Goal: Information Seeking & Learning: Find specific page/section

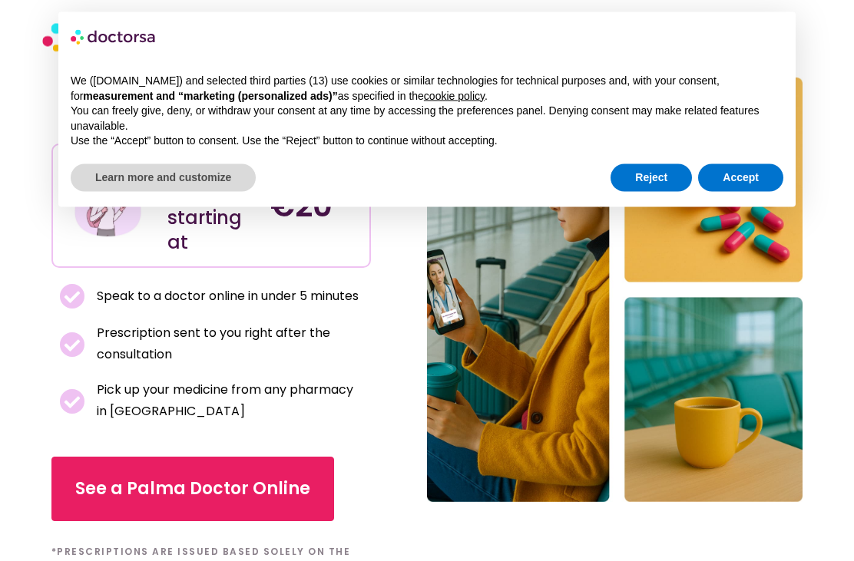
scroll to position [179, 0]
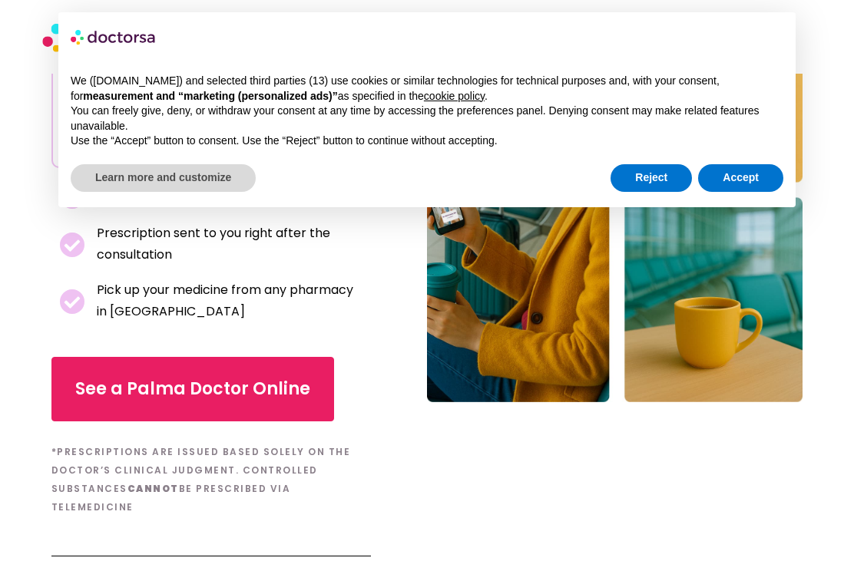
click at [428, 419] on div at bounding box center [614, 190] width 431 height 867
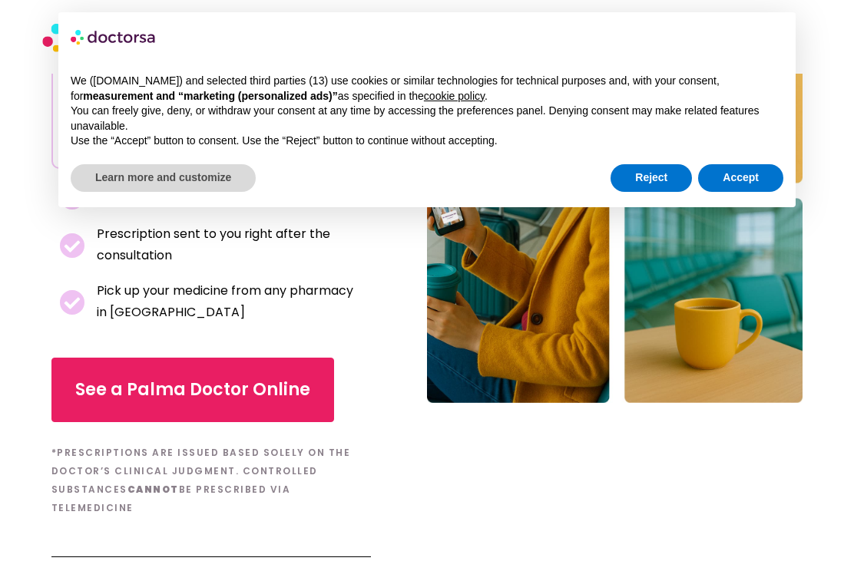
click at [425, 405] on div "Online Doctor Prescription in [GEOGRAPHIC_DATA] Featured in Online prescription…" at bounding box center [239, 191] width 376 height 757
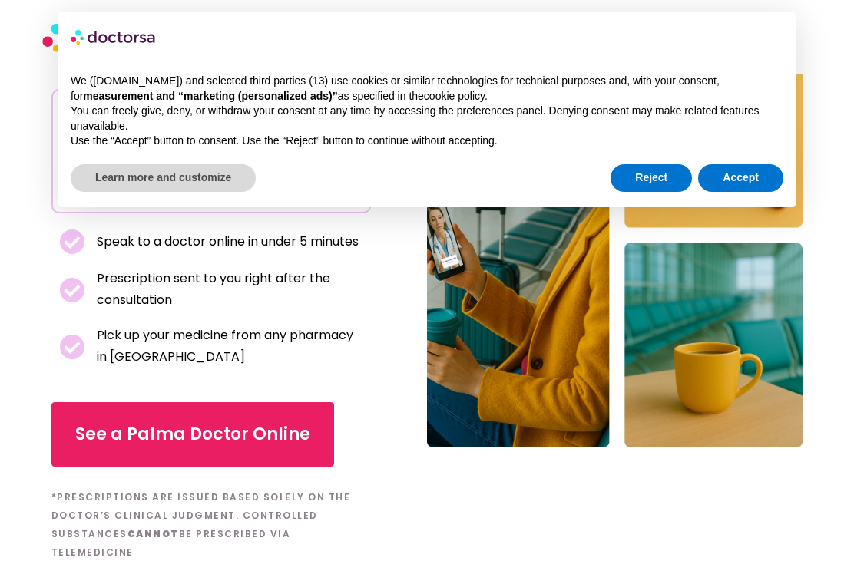
click at [424, 409] on div "Online Doctor Prescription in [GEOGRAPHIC_DATA] Featured in Online prescription…" at bounding box center [239, 235] width 376 height 757
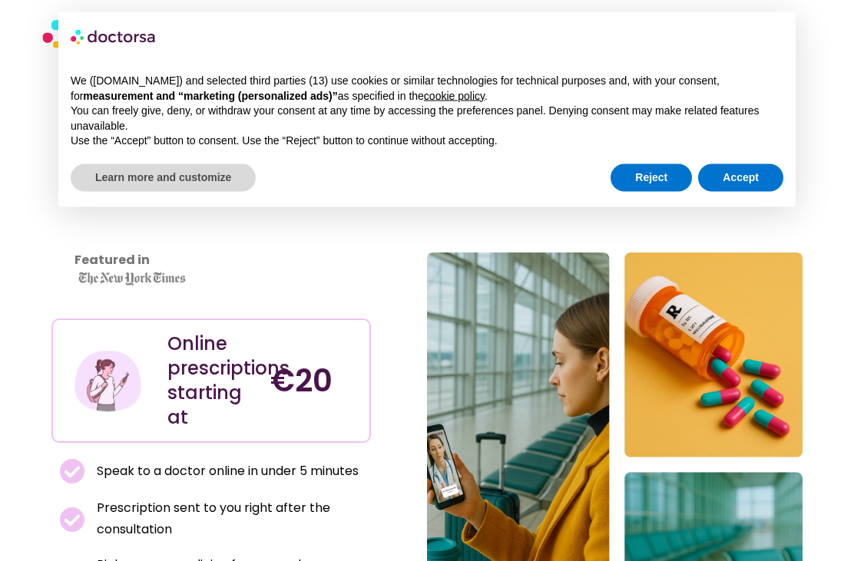
scroll to position [0, 0]
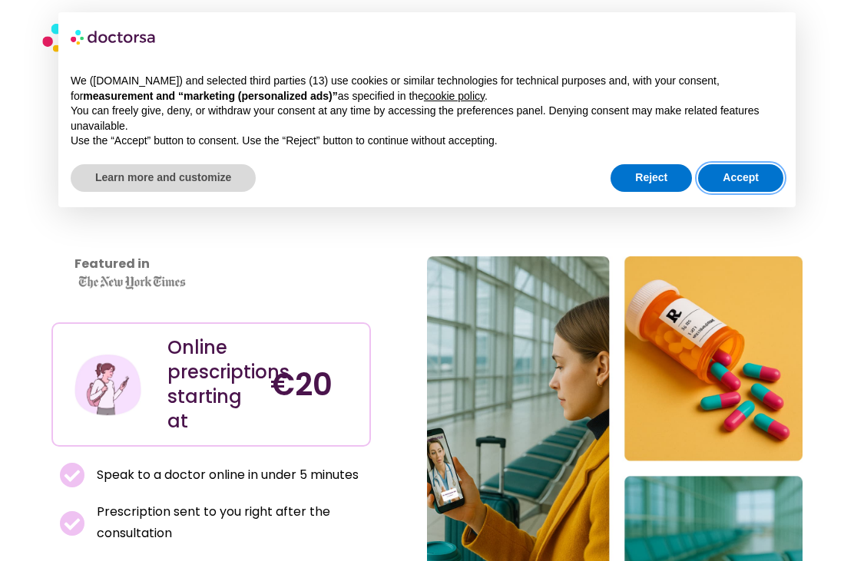
click at [757, 180] on button "Accept" at bounding box center [740, 178] width 85 height 28
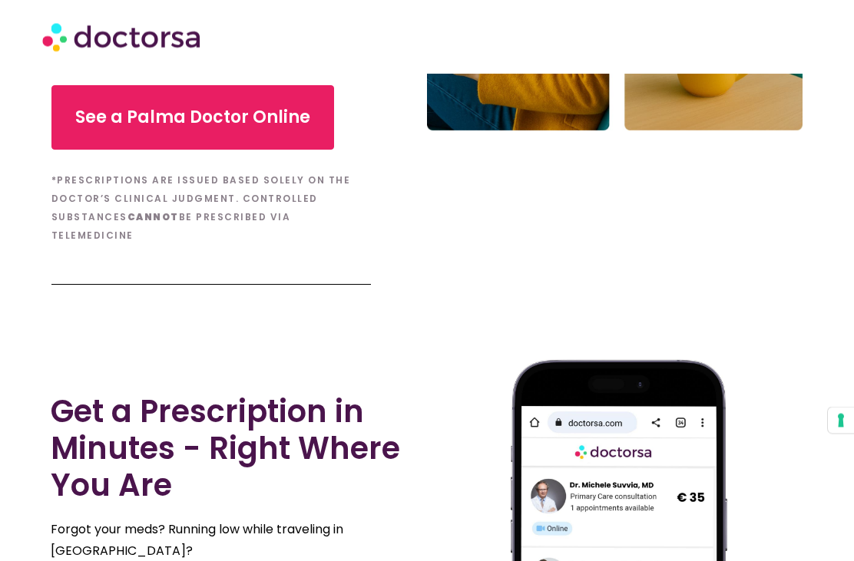
scroll to position [581, 0]
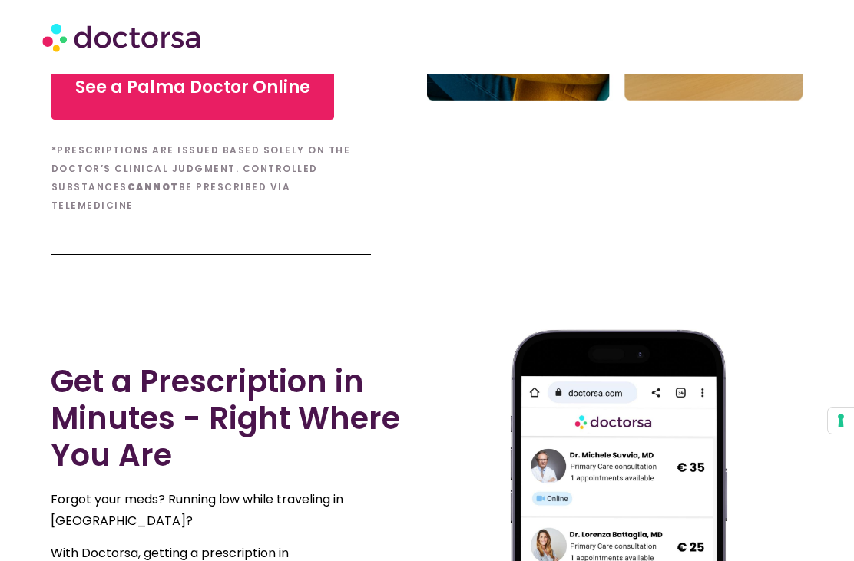
click at [452, 419] on div at bounding box center [619, 549] width 384 height 470
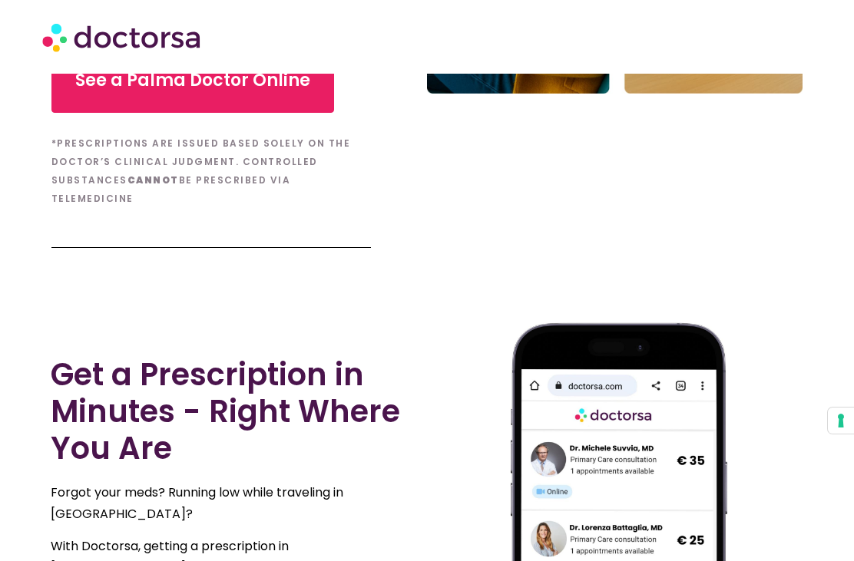
scroll to position [589, 0]
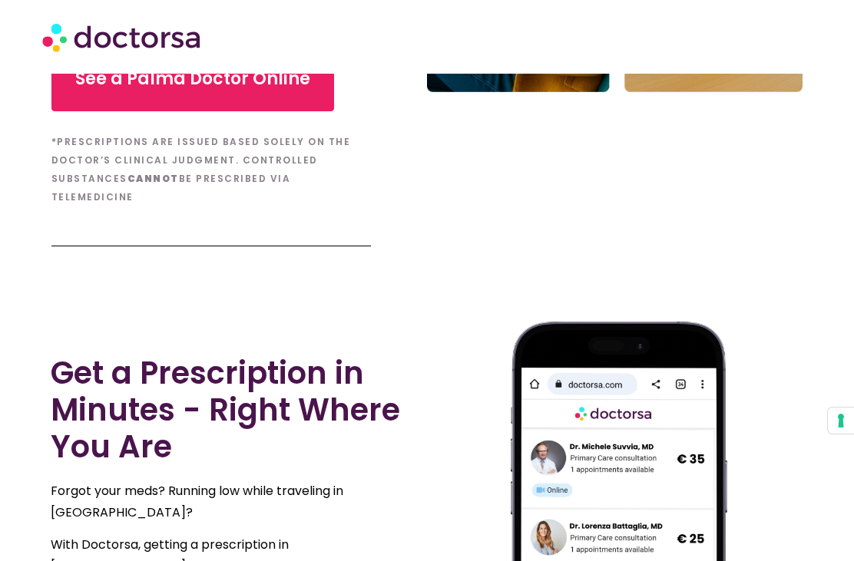
click at [458, 430] on div at bounding box center [619, 541] width 384 height 470
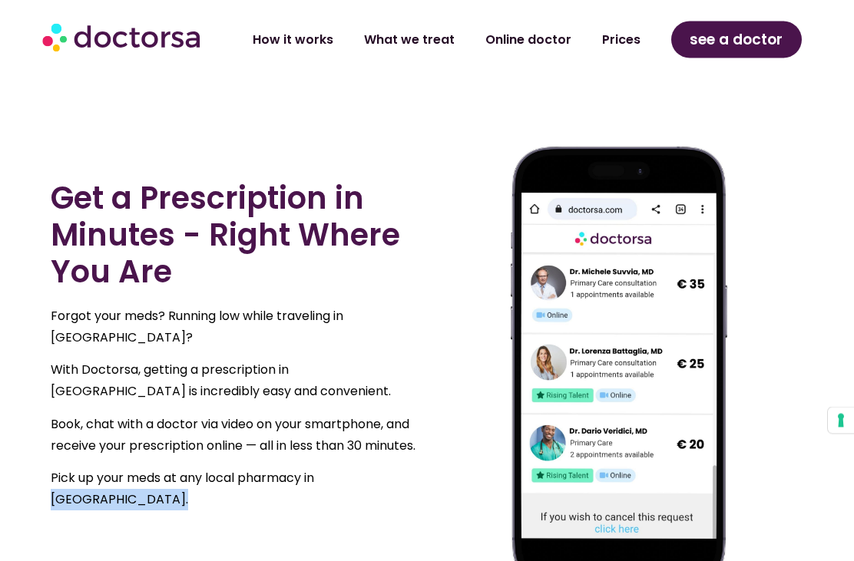
scroll to position [763, 0]
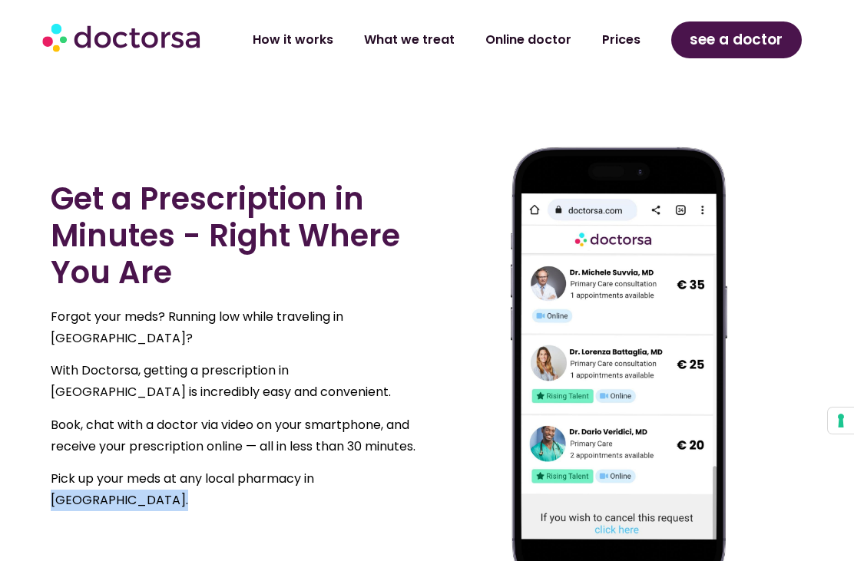
click at [476, 422] on div at bounding box center [619, 366] width 384 height 470
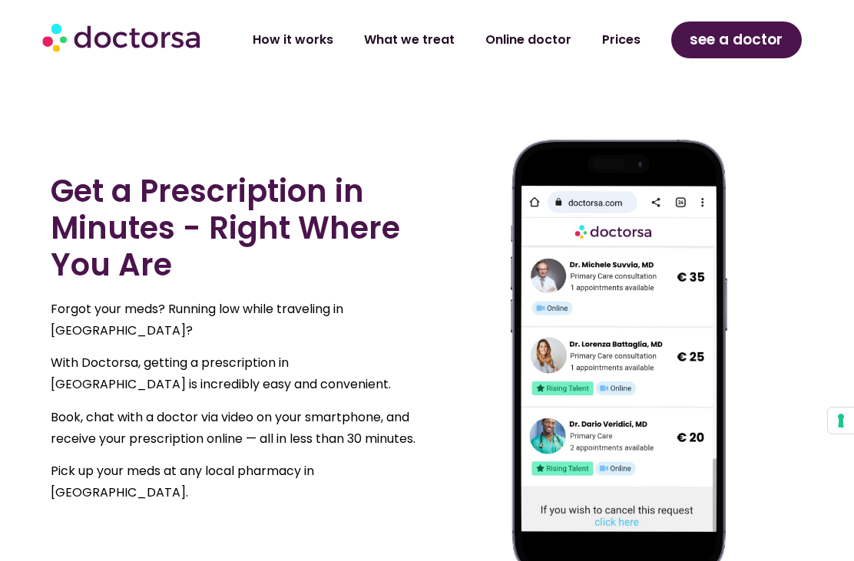
scroll to position [773, 0]
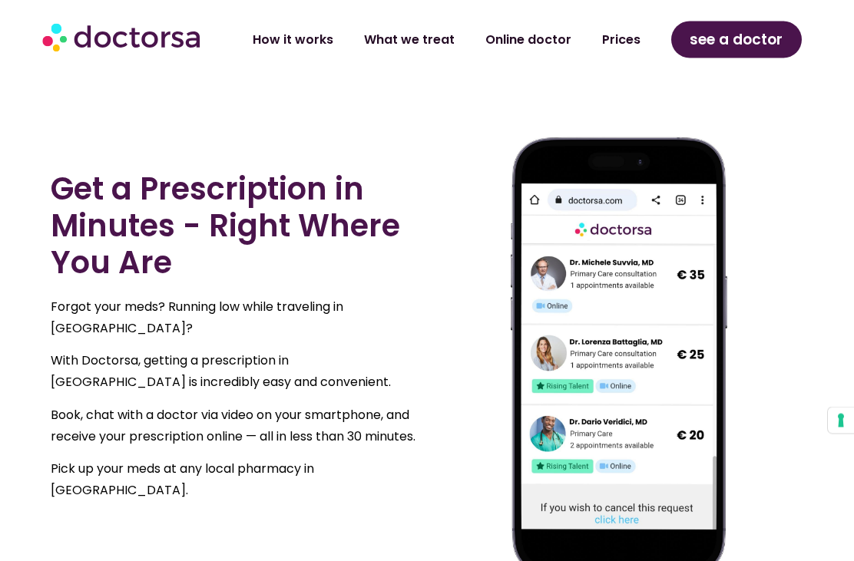
click at [469, 430] on div at bounding box center [619, 357] width 384 height 470
click at [468, 436] on div at bounding box center [619, 356] width 384 height 470
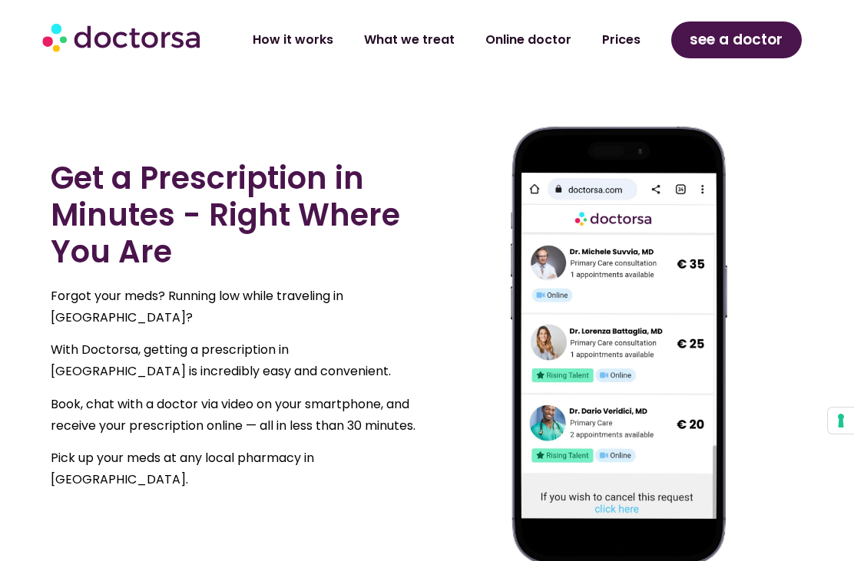
click at [470, 429] on div at bounding box center [619, 346] width 384 height 470
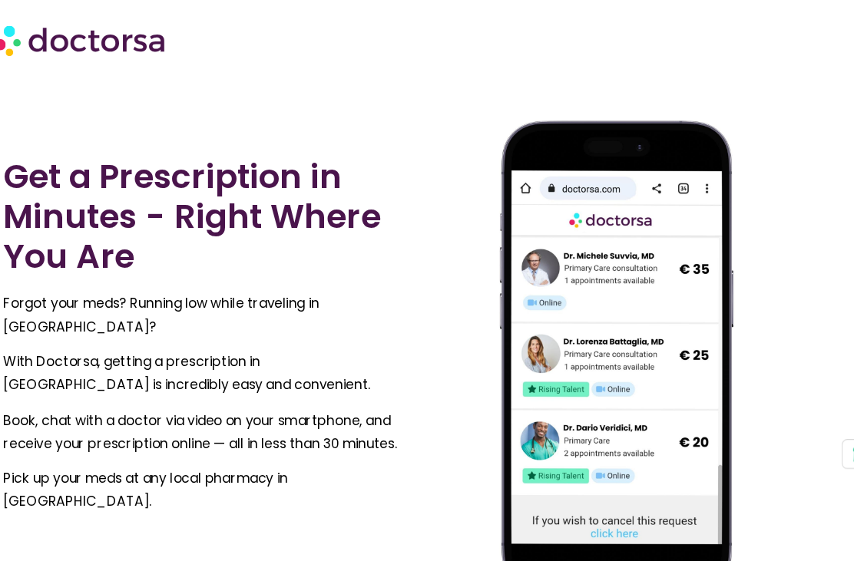
scroll to position [800, 0]
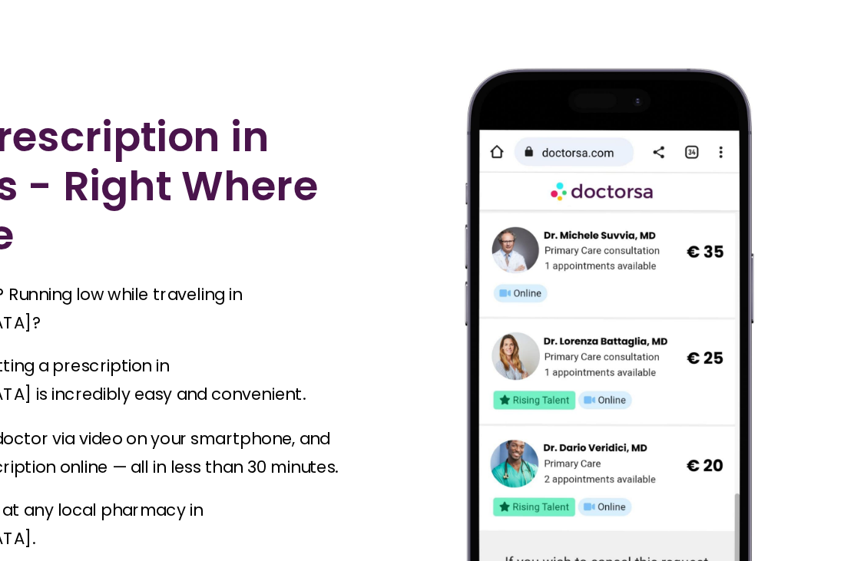
click at [637, 168] on div at bounding box center [619, 329] width 384 height 470
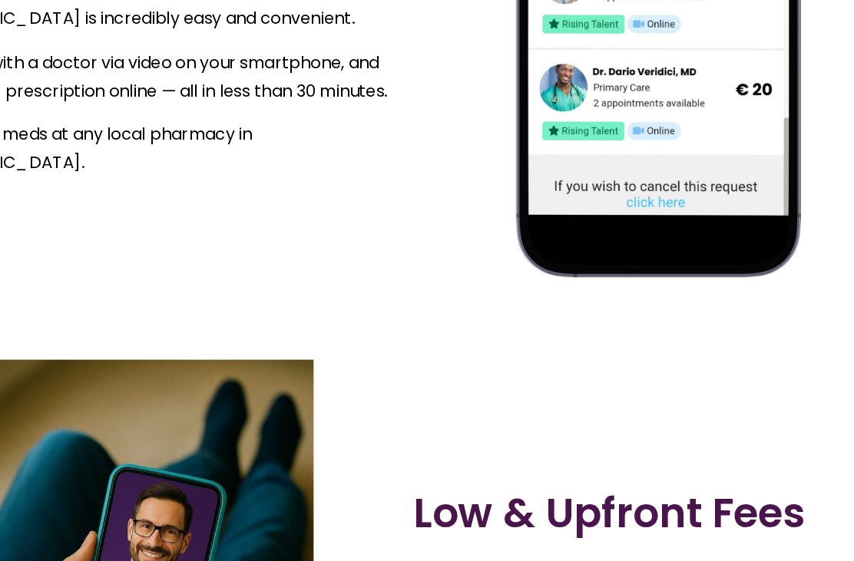
scroll to position [1038, 0]
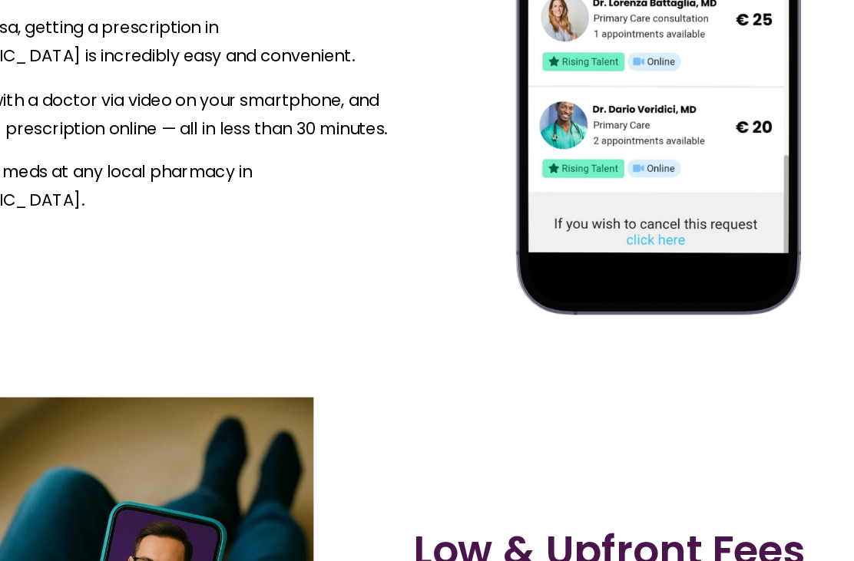
click at [522, 215] on img at bounding box center [618, 92] width 247 height 439
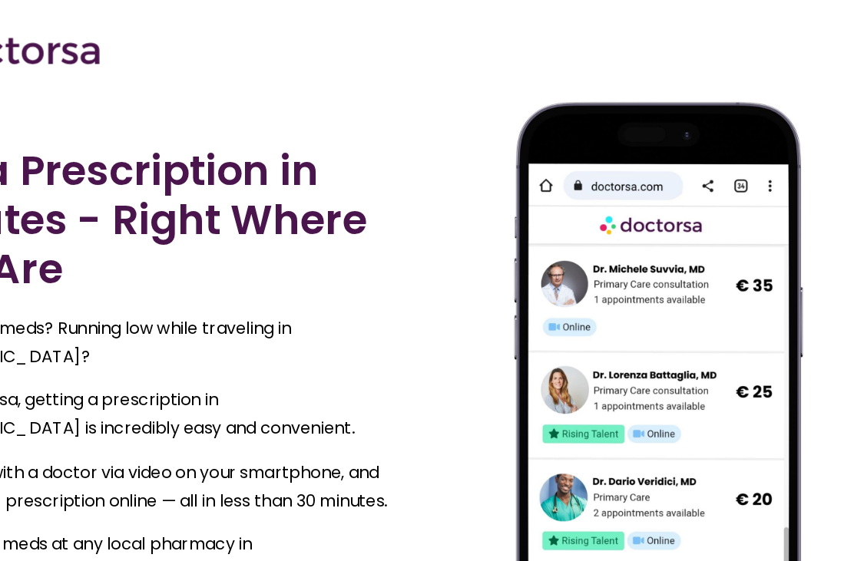
scroll to position [833, 0]
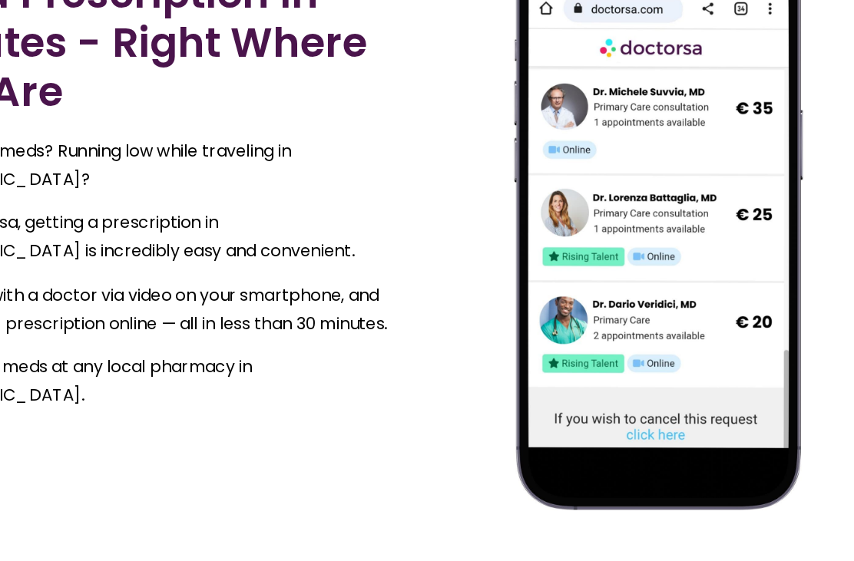
click at [531, 279] on img at bounding box center [618, 266] width 247 height 439
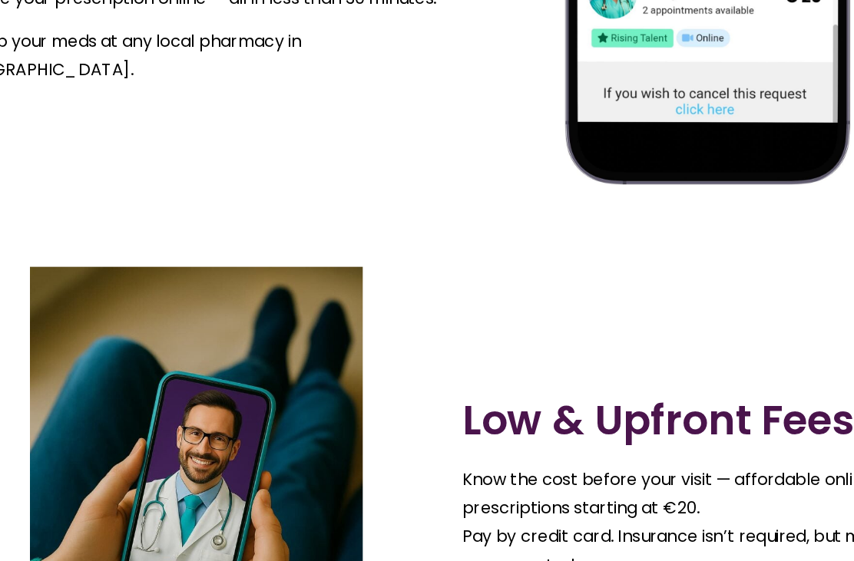
scroll to position [1109, 0]
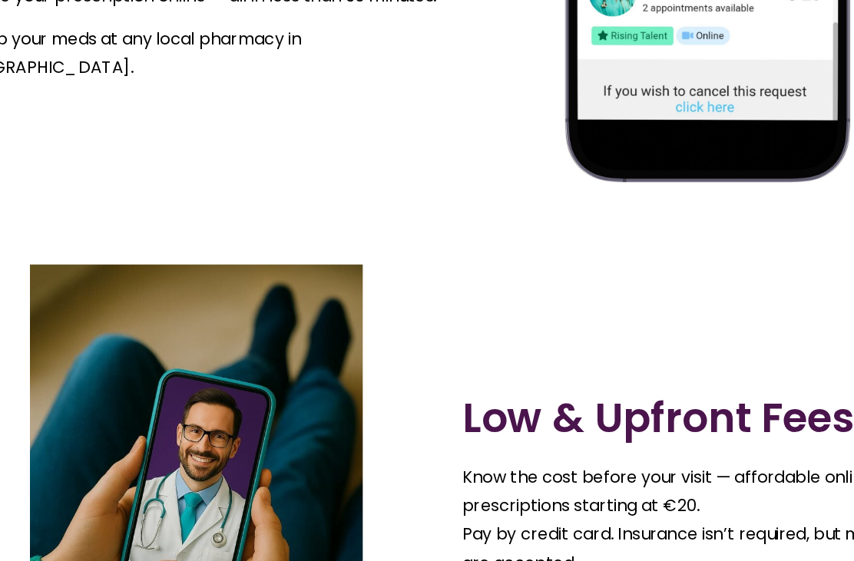
click at [481, 272] on div "Low & Upfront Fees Know the cost before your visit — affordable online doctor p…" at bounding box center [619, 474] width 384 height 405
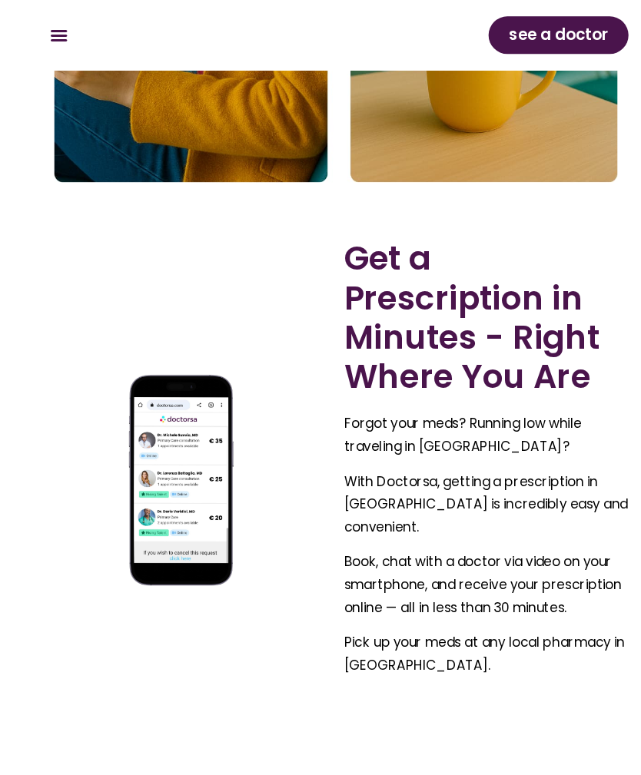
scroll to position [1246, 5]
